Goal: Task Accomplishment & Management: Manage account settings

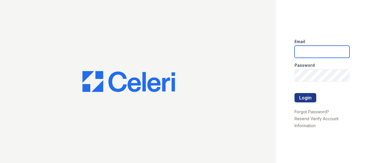
click at [313, 50] on input "email" at bounding box center [322, 52] width 55 height 12
type input "[EMAIL_ADDRESS][DOMAIN_NAME]"
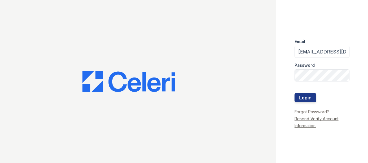
click at [323, 119] on link "Resend Verify Account Information" at bounding box center [317, 122] width 44 height 12
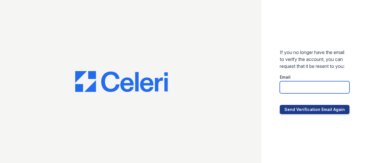
click at [316, 94] on input "email" at bounding box center [315, 87] width 70 height 12
type input "[EMAIL_ADDRESS][DOMAIN_NAME]"
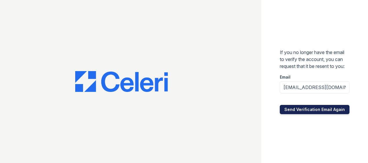
click at [313, 113] on button "Send Verification Email Again" at bounding box center [315, 109] width 70 height 9
